Goal: Transaction & Acquisition: Book appointment/travel/reservation

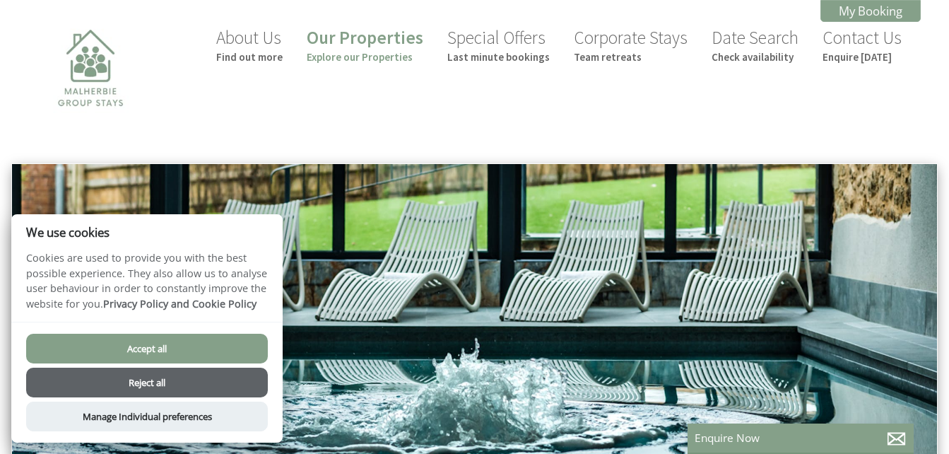
click at [147, 385] on button "Reject all" at bounding box center [147, 383] width 242 height 30
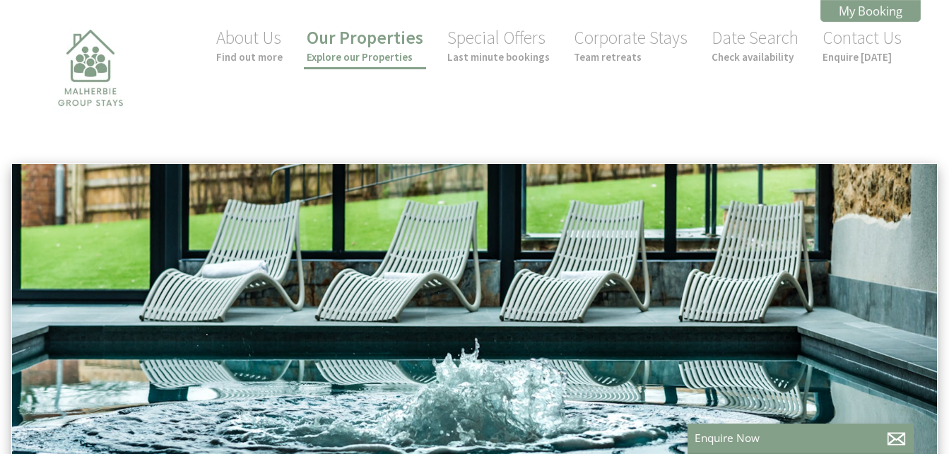
click at [377, 56] on small "Explore our Properties" at bounding box center [365, 56] width 117 height 13
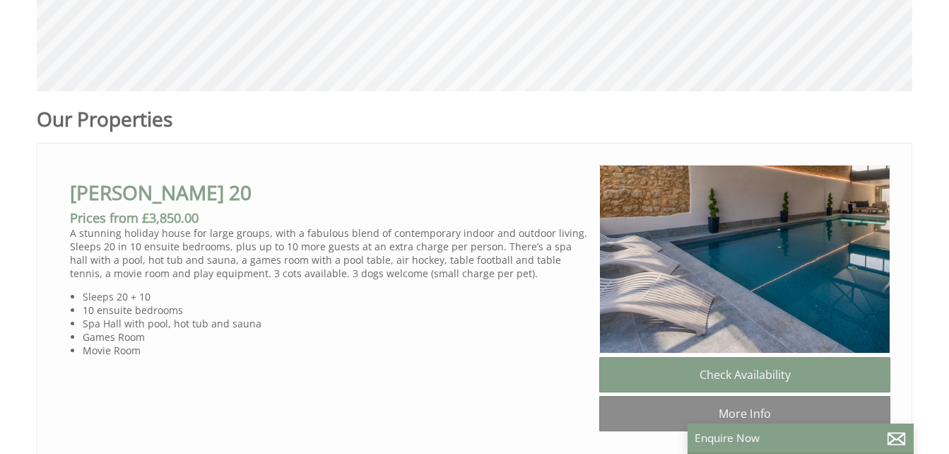
scroll to position [660, 0]
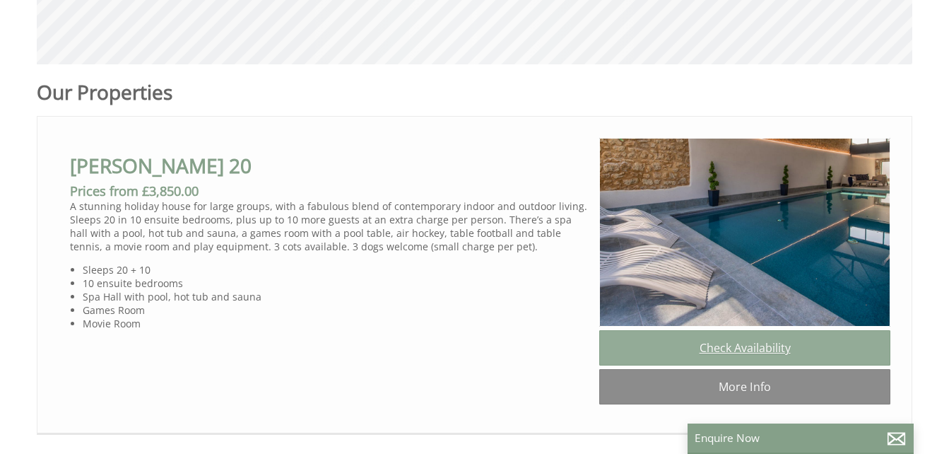
click at [756, 351] on link "Check Availability" at bounding box center [744, 347] width 291 height 35
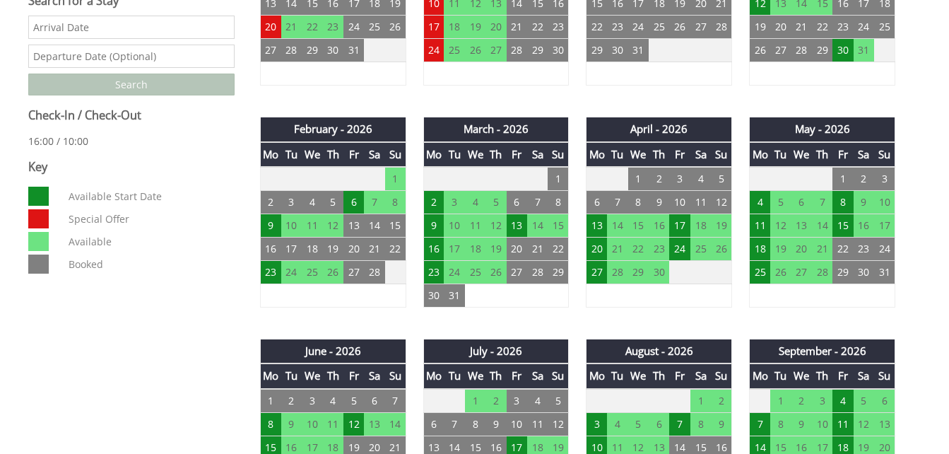
scroll to position [705, 0]
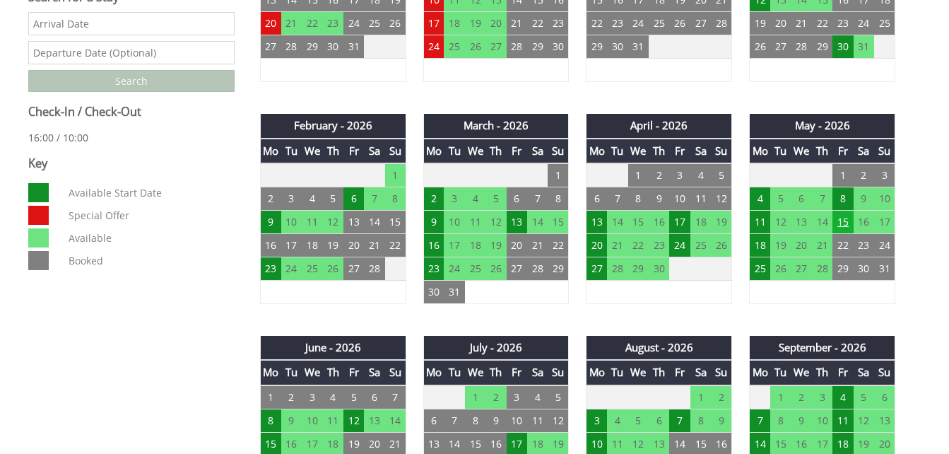
click at [844, 225] on td "15" at bounding box center [843, 222] width 21 height 23
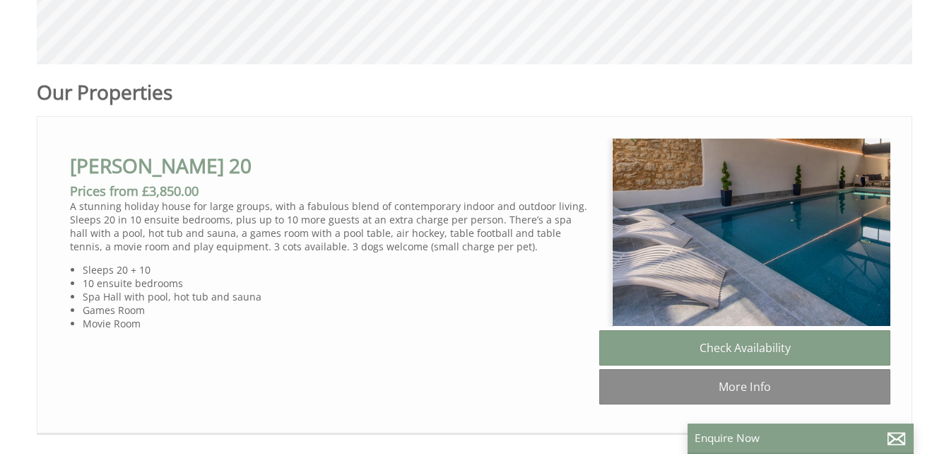
scroll to position [0, 13]
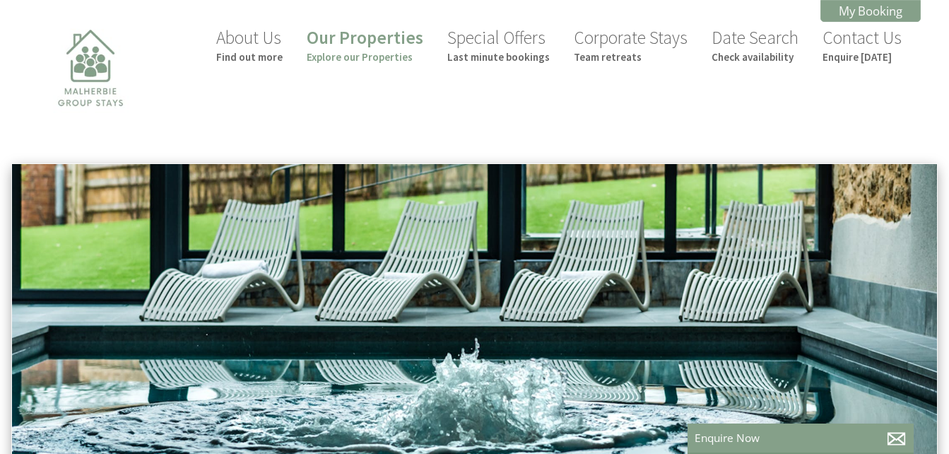
scroll to position [0, 13]
